Goal: Transaction & Acquisition: Purchase product/service

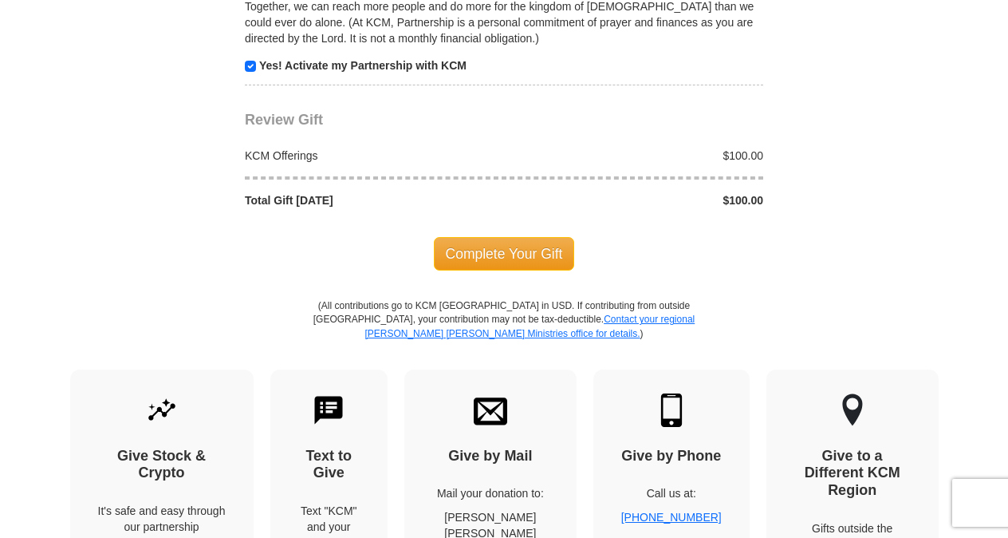
scroll to position [1654, 0]
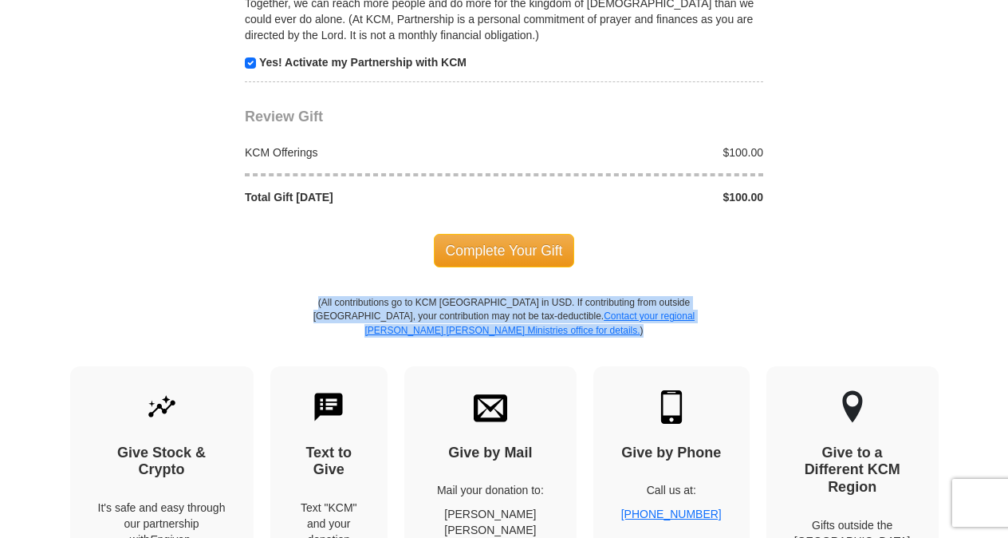
drag, startPoint x: 1005, startPoint y: 321, endPoint x: 1015, endPoint y: 278, distance: 44.1
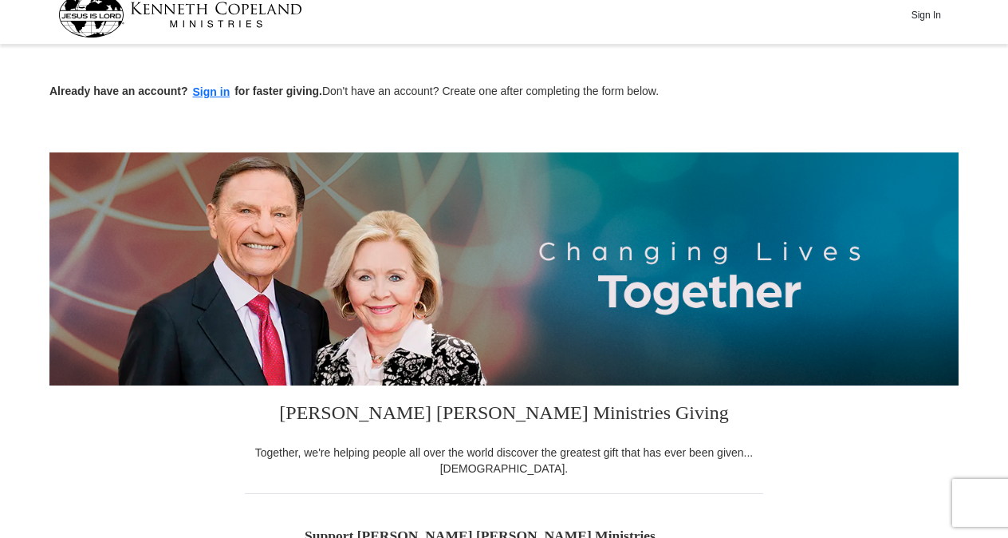
scroll to position [0, 0]
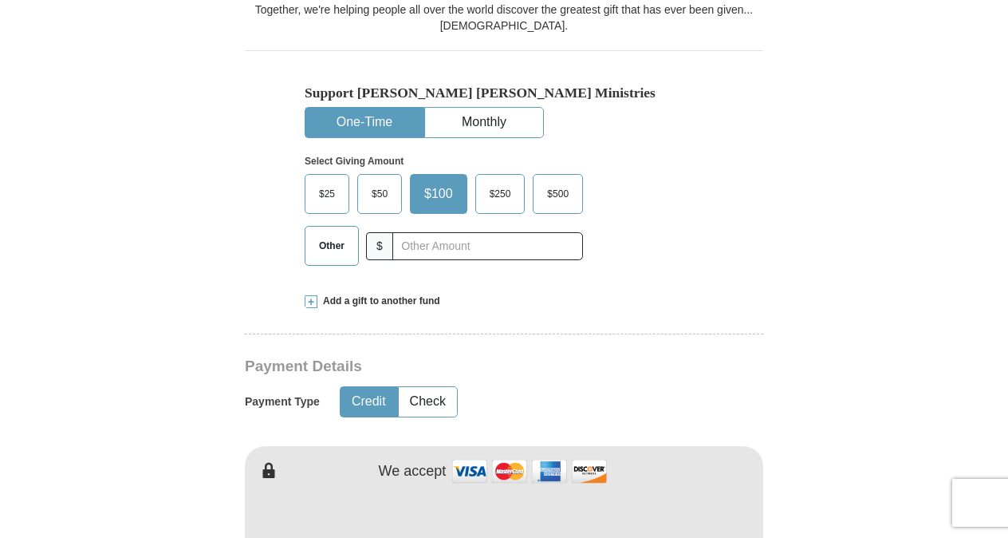
scroll to position [459, 0]
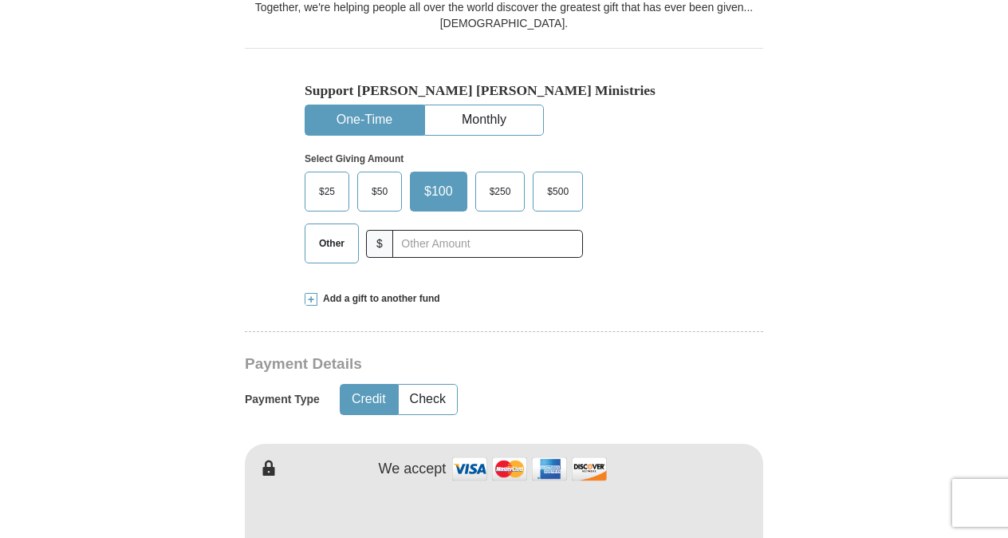
click at [400, 300] on span "Add a gift to another fund" at bounding box center [378, 299] width 123 height 14
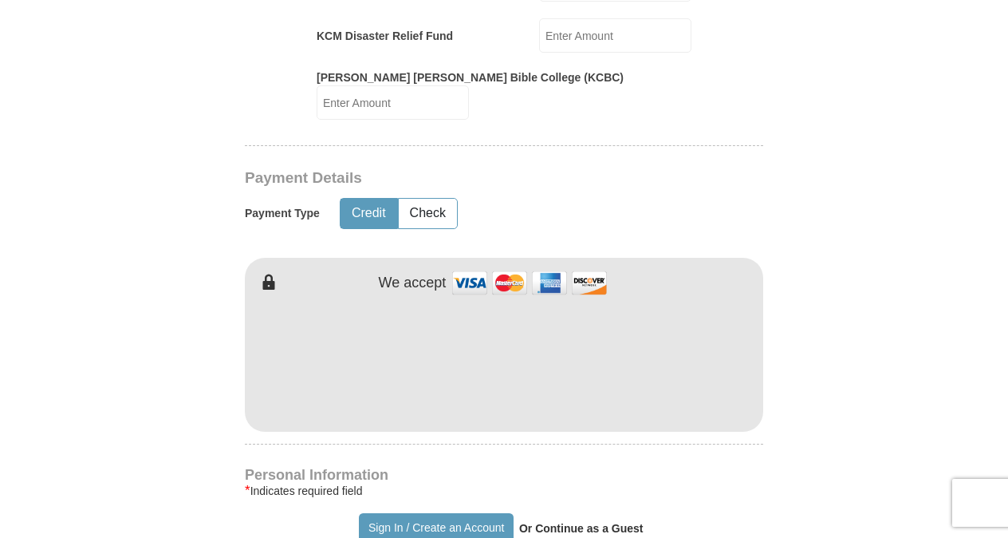
scroll to position [920, 0]
